Goal: Navigation & Orientation: Find specific page/section

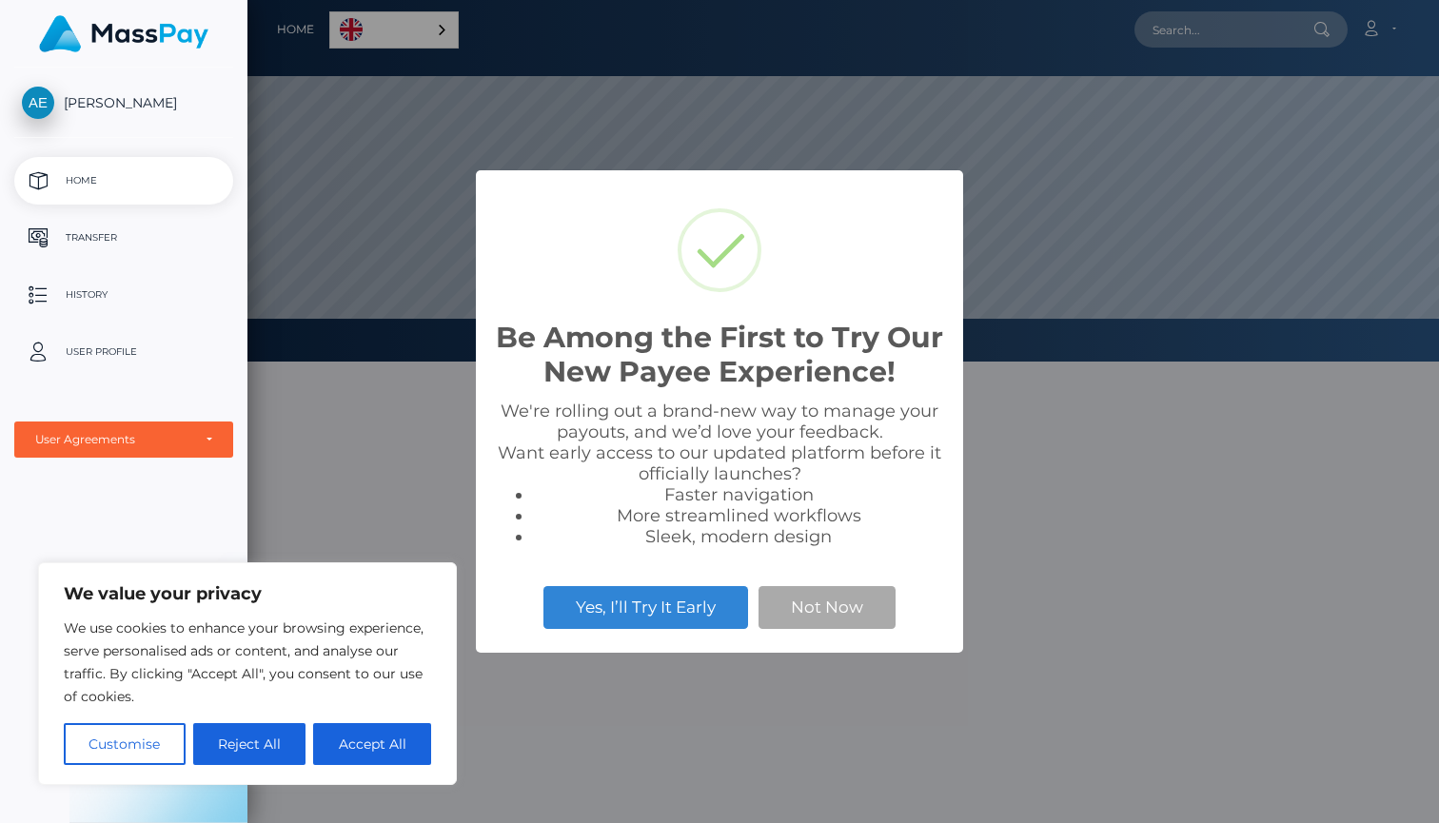
scroll to position [362, 1191]
click at [797, 615] on button "Not Now" at bounding box center [826, 607] width 137 height 42
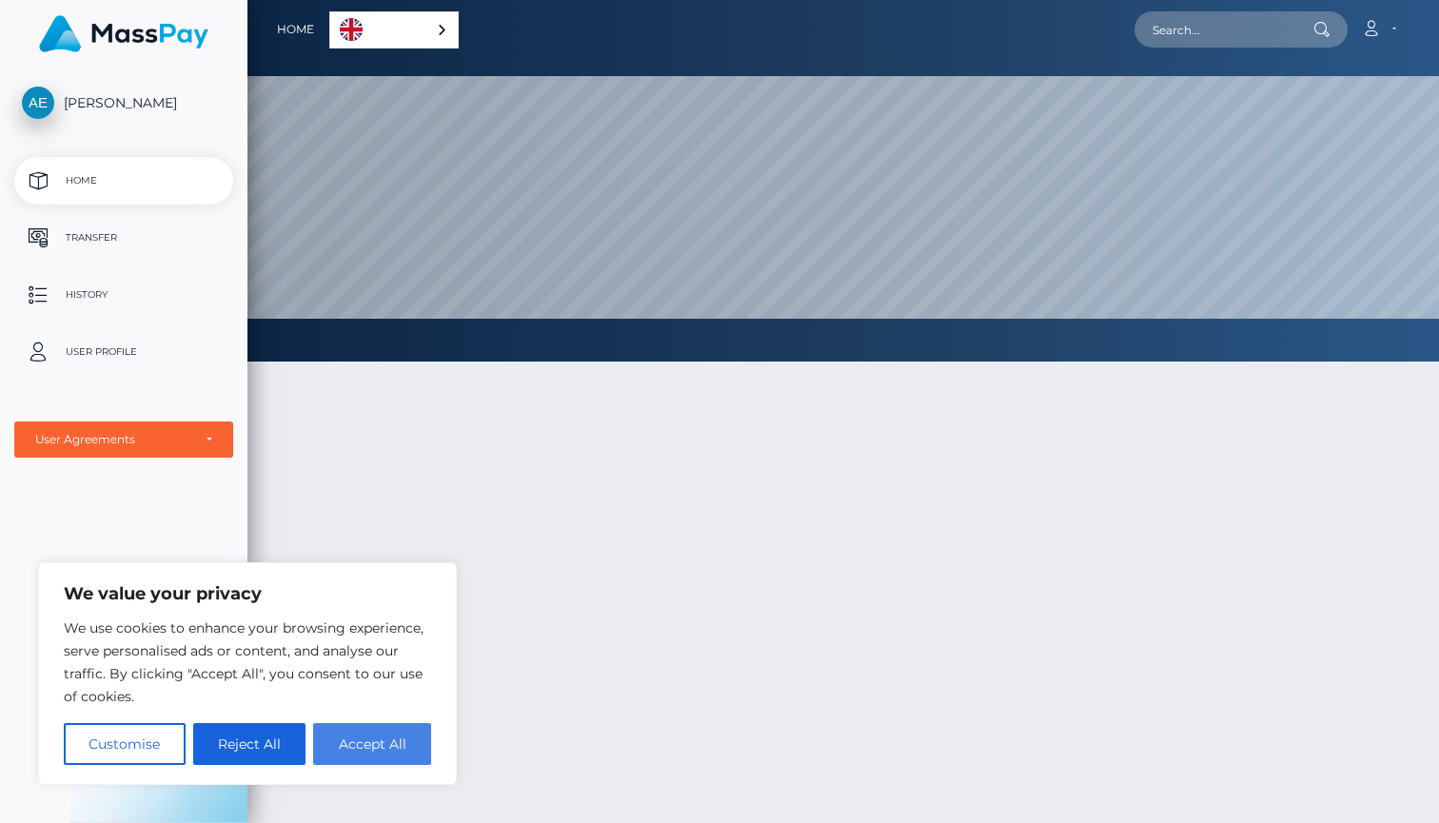
click at [372, 749] on button "Accept All" at bounding box center [372, 744] width 118 height 42
checkbox input "true"
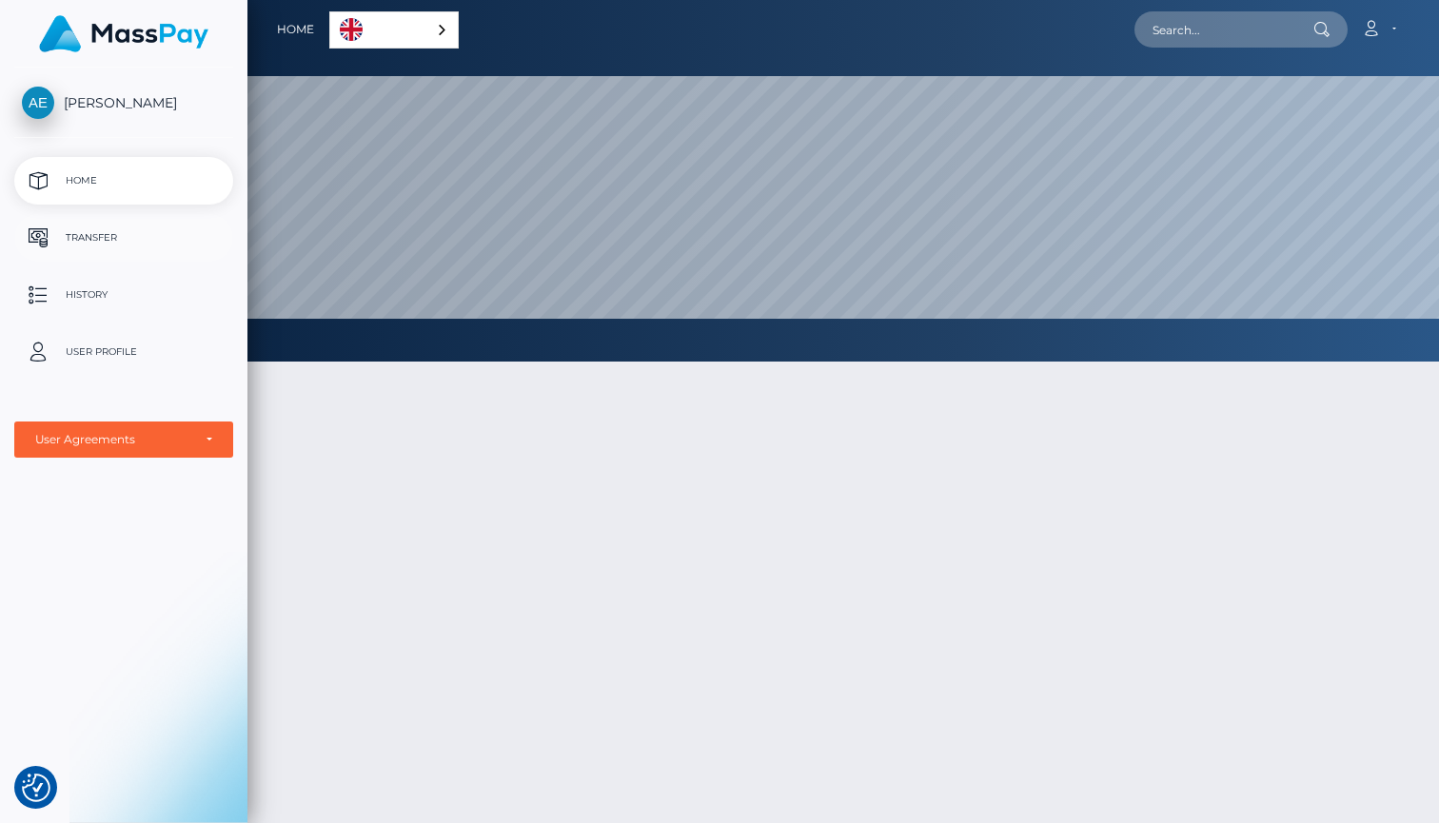
scroll to position [0, 0]
click at [92, 246] on p "Transfer" at bounding box center [124, 238] width 204 height 29
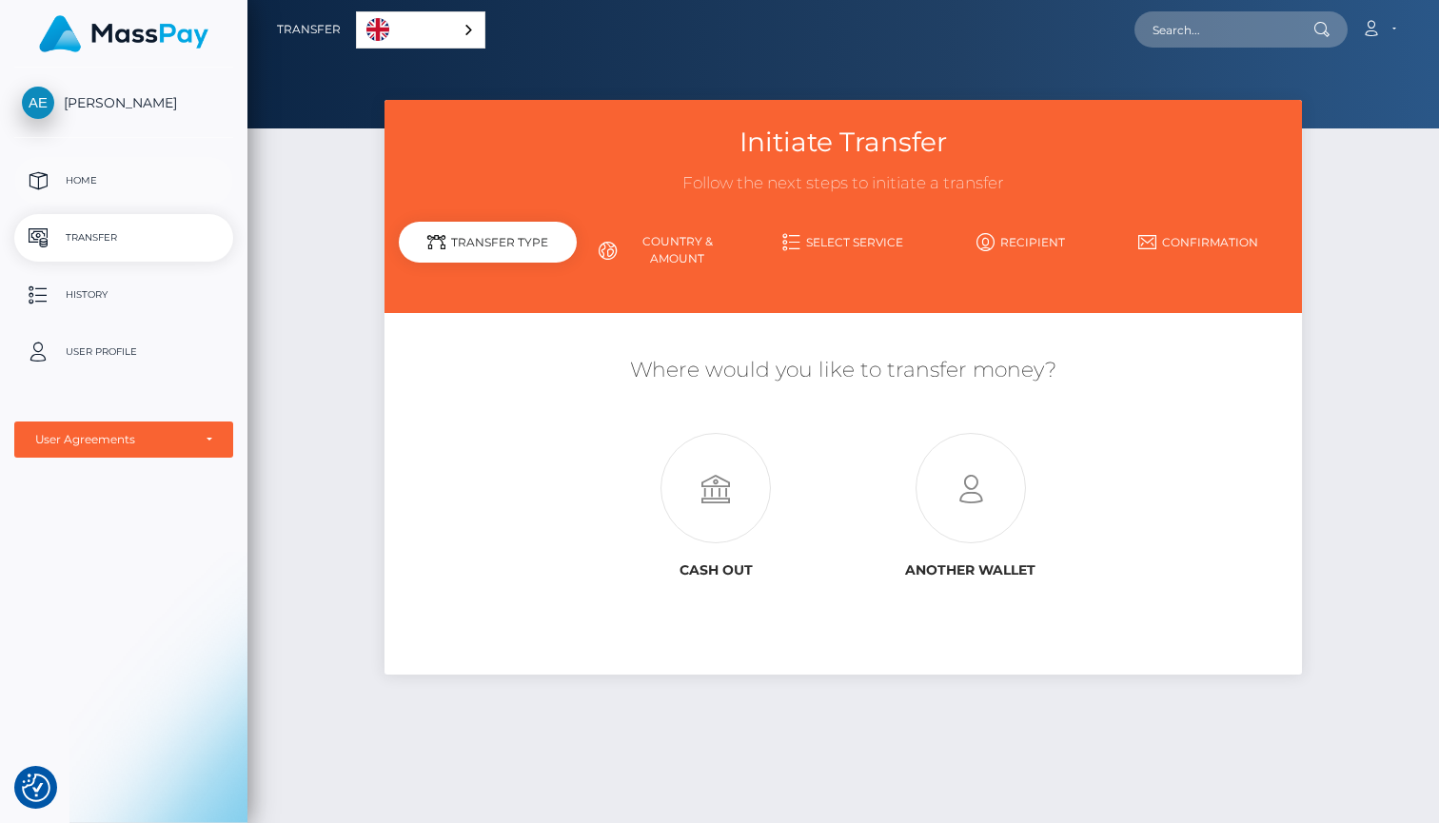
click at [102, 185] on p "Home" at bounding box center [124, 181] width 204 height 29
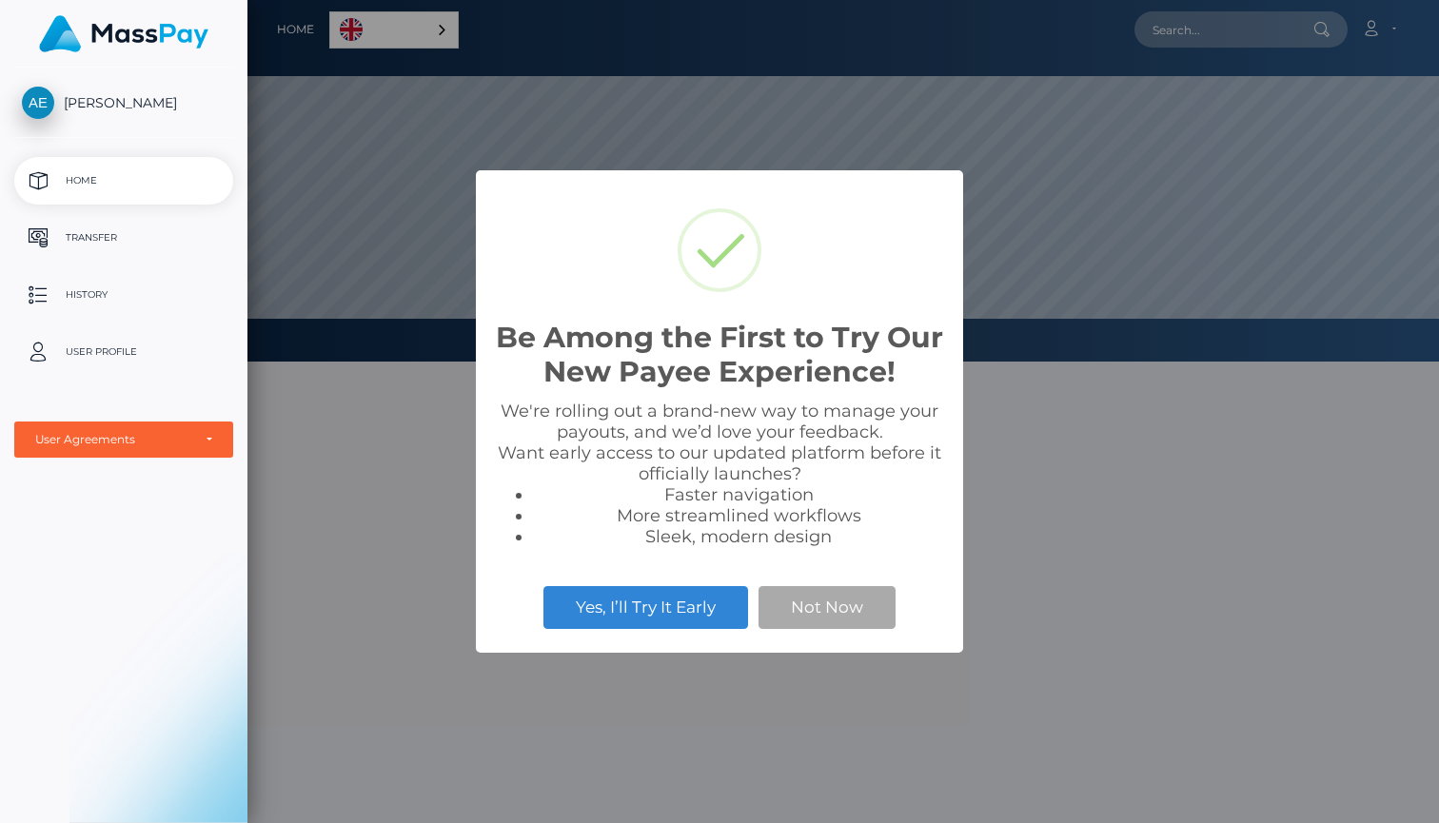
scroll to position [362, 1191]
click at [712, 608] on button "Yes, I’ll Try It Early" at bounding box center [645, 607] width 205 height 42
